Goal: Task Accomplishment & Management: Manage account settings

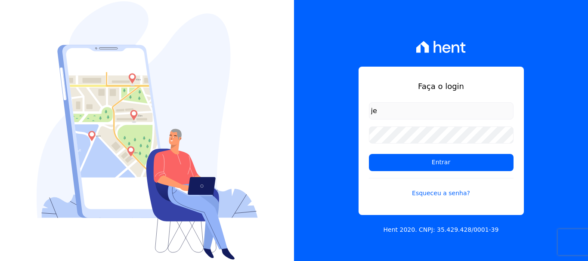
type input "j"
type input "[EMAIL_ADDRESS][DOMAIN_NAME]"
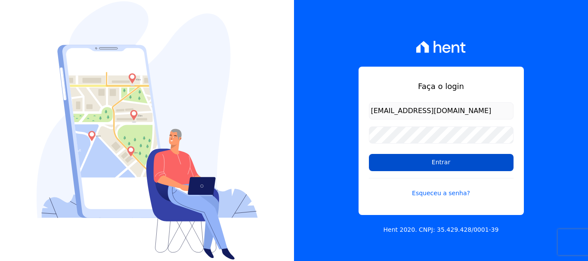
click at [440, 165] on input "Entrar" at bounding box center [441, 162] width 145 height 17
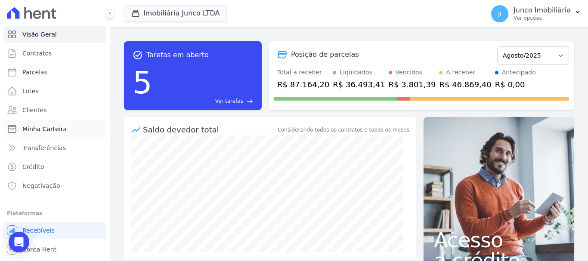
click at [43, 128] on span "Minha Carteira" at bounding box center [44, 129] width 44 height 9
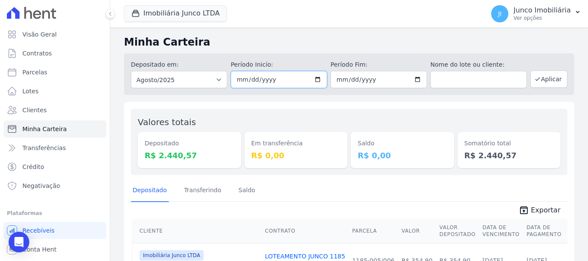
click at [318, 79] on input "[DATE]" at bounding box center [279, 79] width 96 height 17
type input "[DATE]"
click at [415, 82] on input "[DATE]" at bounding box center [378, 79] width 96 height 17
type input "[DATE]"
click at [546, 80] on button "Aplicar" at bounding box center [548, 79] width 37 height 17
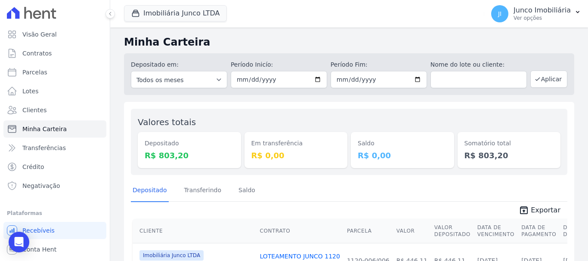
scroll to position [86, 0]
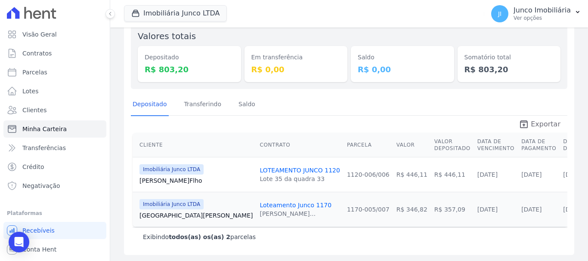
click at [543, 124] on span "Exportar" at bounding box center [546, 124] width 30 height 10
click at [528, 19] on p "Ver opções" at bounding box center [541, 18] width 57 height 7
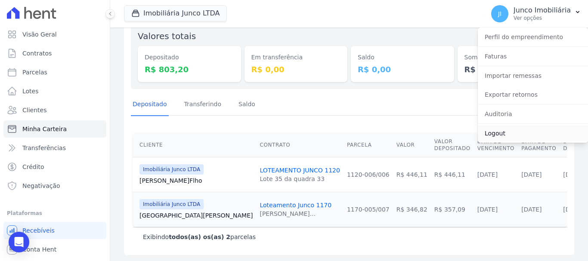
click at [498, 132] on link "Logout" at bounding box center [533, 133] width 110 height 15
